Goal: Information Seeking & Learning: Learn about a topic

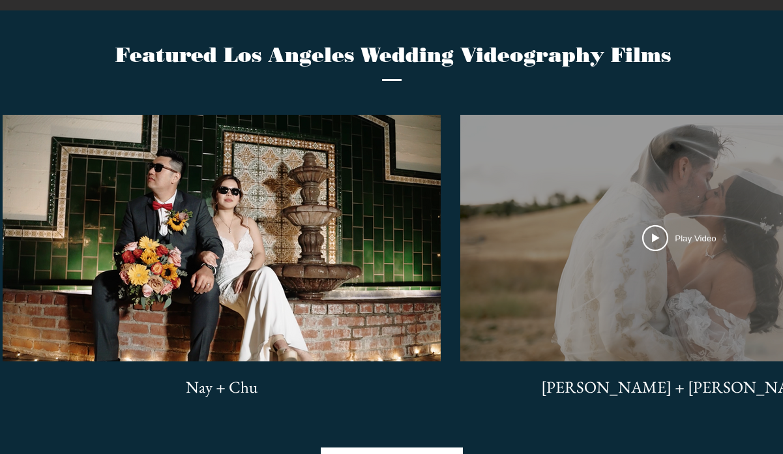
scroll to position [2961, 0]
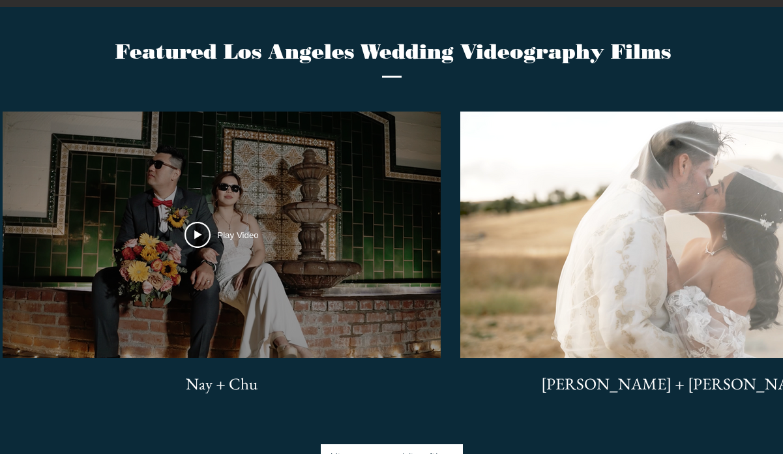
click at [354, 237] on div "Play Video Play Video" at bounding box center [222, 235] width 438 height 247
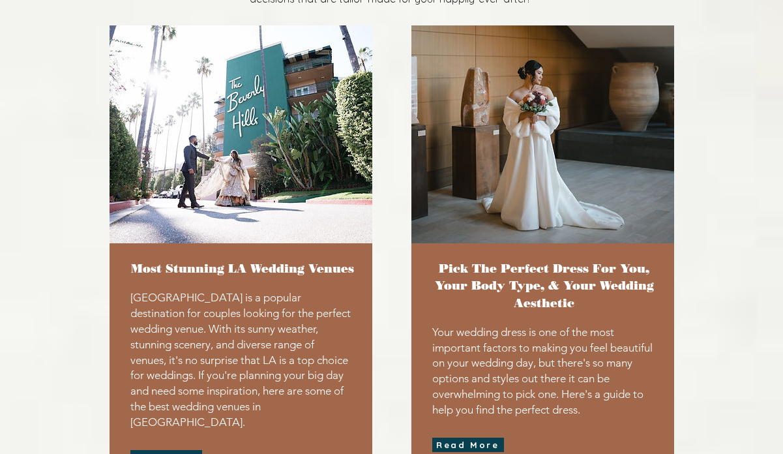
scroll to position [3610, 0]
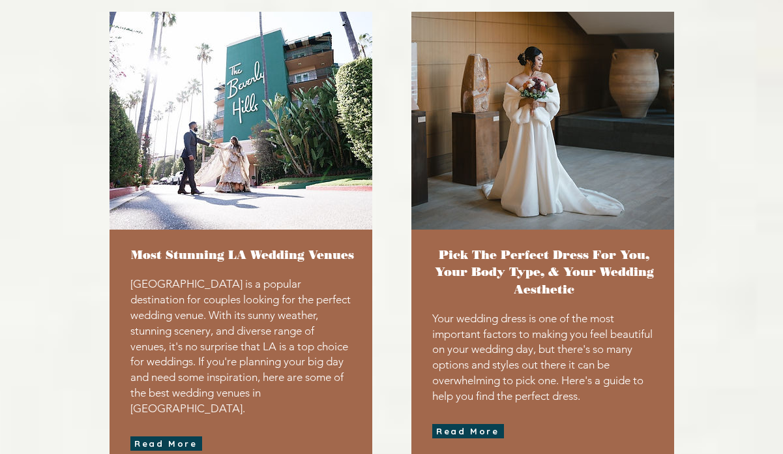
click at [183, 374] on div at bounding box center [241, 245] width 263 height 467
click at [175, 438] on span "Read More" at bounding box center [165, 443] width 63 height 10
